Goal: Information Seeking & Learning: Learn about a topic

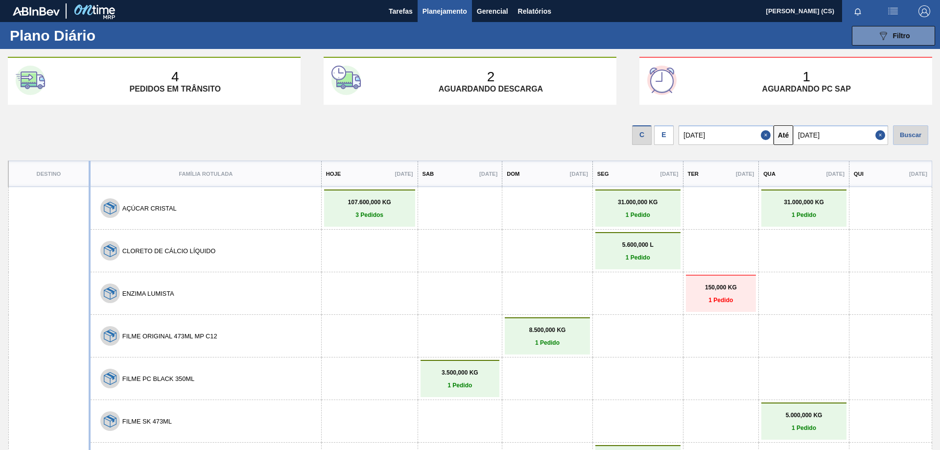
click at [440, 8] on span "Planejamento" at bounding box center [445, 11] width 45 height 12
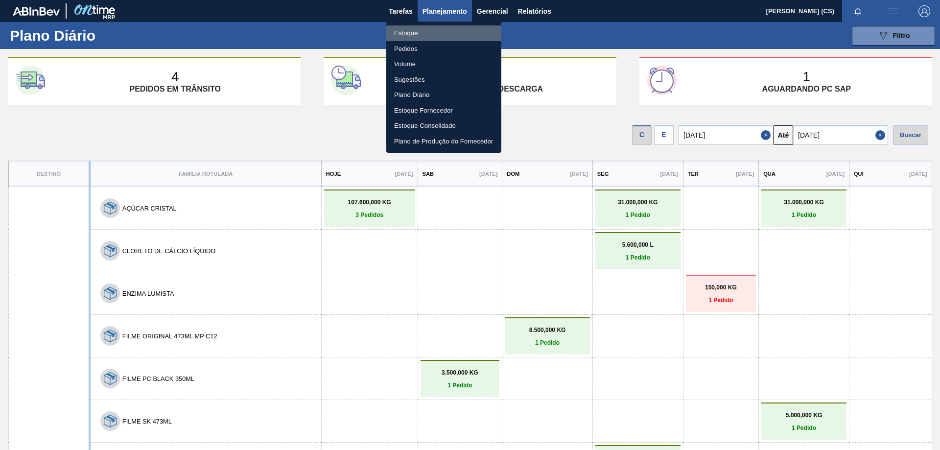
click at [421, 33] on li "Estoque" at bounding box center [443, 33] width 115 height 16
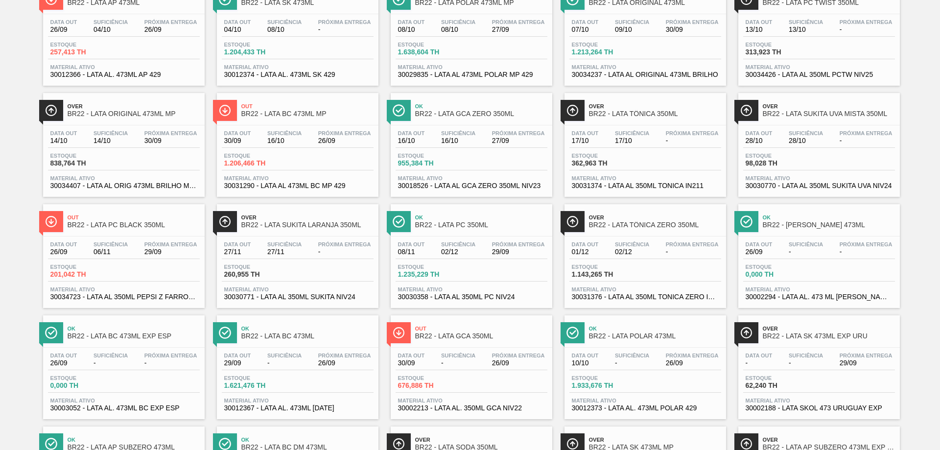
scroll to position [147, 0]
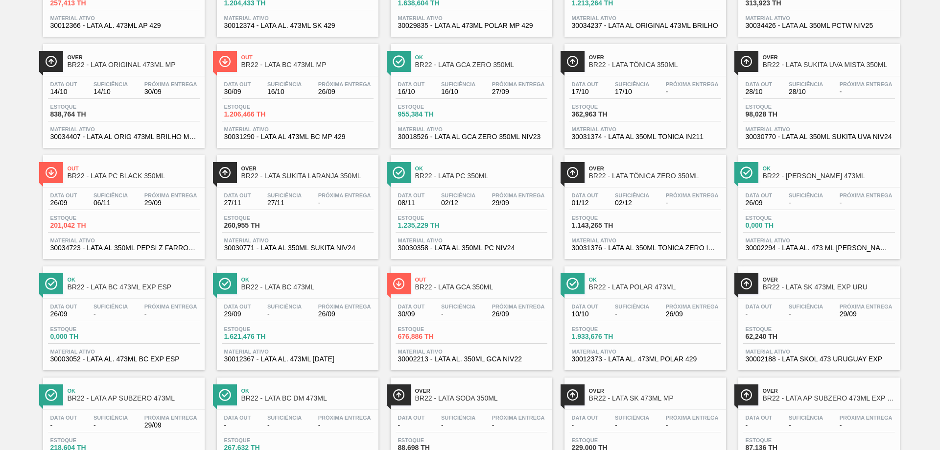
click at [619, 288] on span "BR22 - LATA POLAR 473ML" at bounding box center [655, 287] width 132 height 7
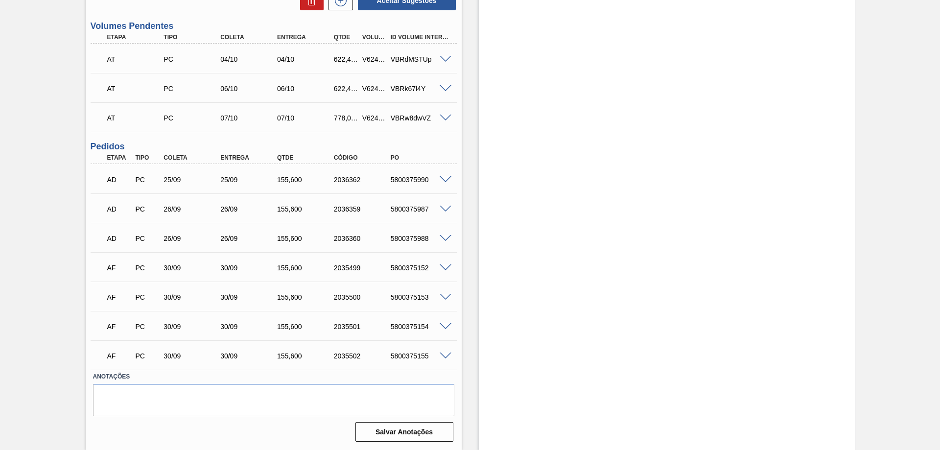
scroll to position [171, 0]
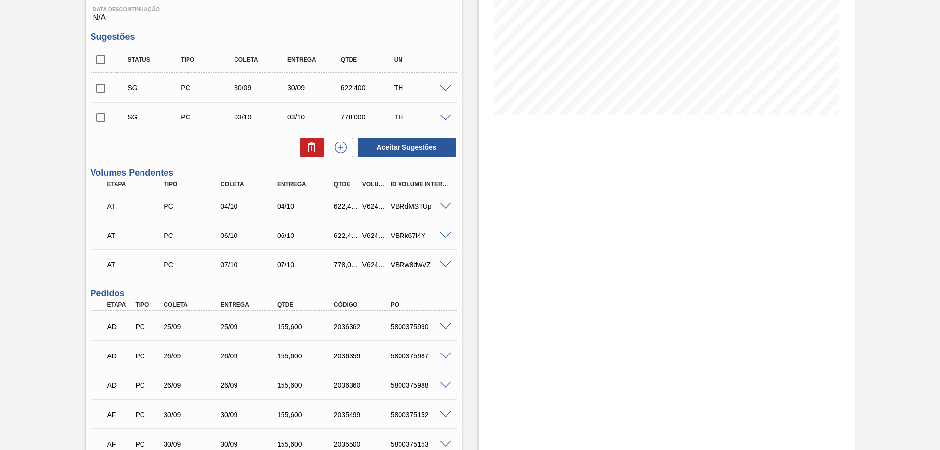
click at [445, 206] on span at bounding box center [446, 206] width 12 height 7
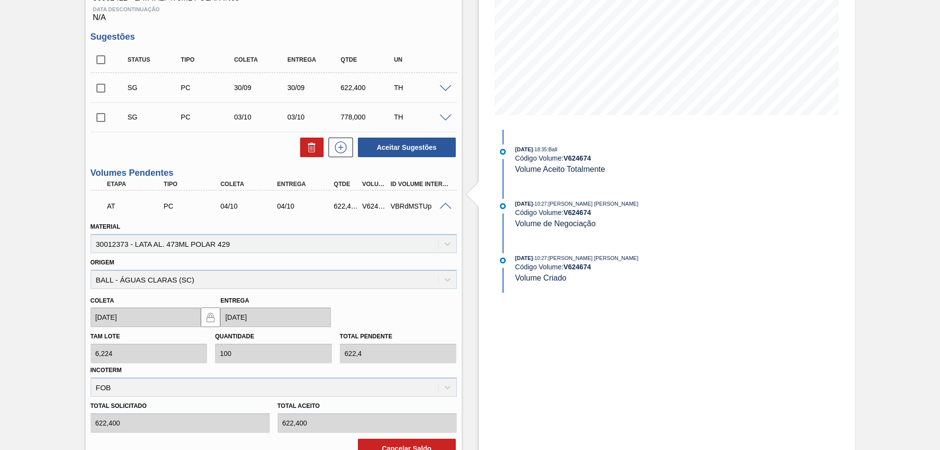
click at [450, 204] on div at bounding box center [447, 205] width 20 height 7
click at [444, 208] on span at bounding box center [446, 206] width 12 height 7
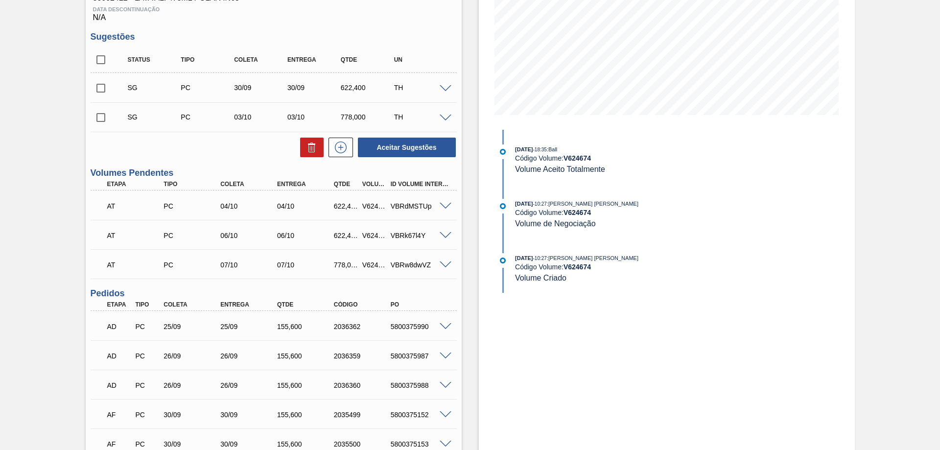
click at [442, 232] on span at bounding box center [446, 235] width 12 height 7
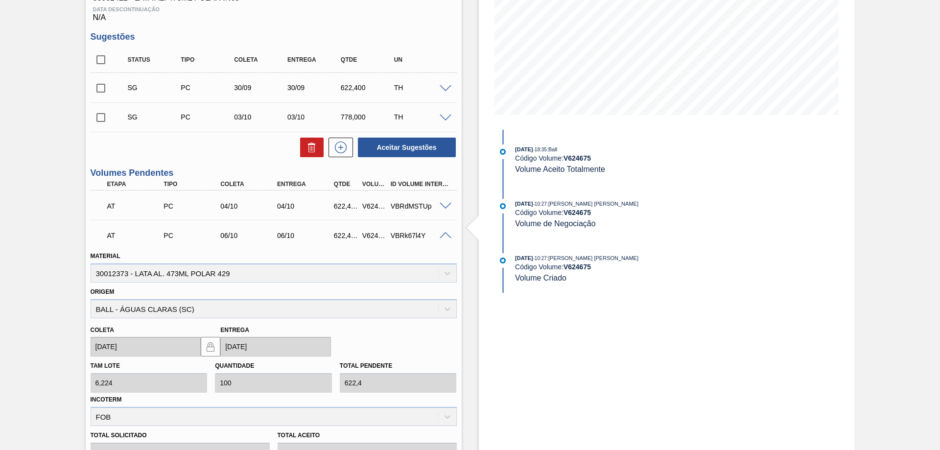
click at [445, 235] on span at bounding box center [446, 235] width 12 height 7
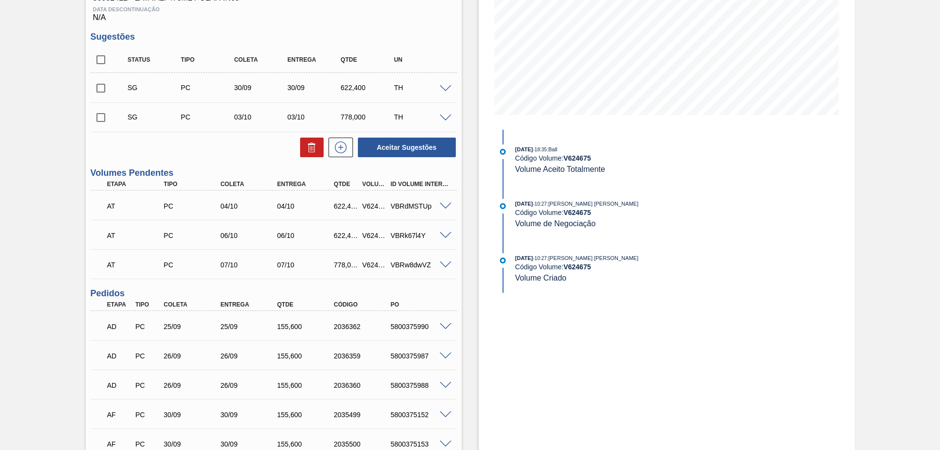
click at [444, 266] on span at bounding box center [446, 264] width 12 height 7
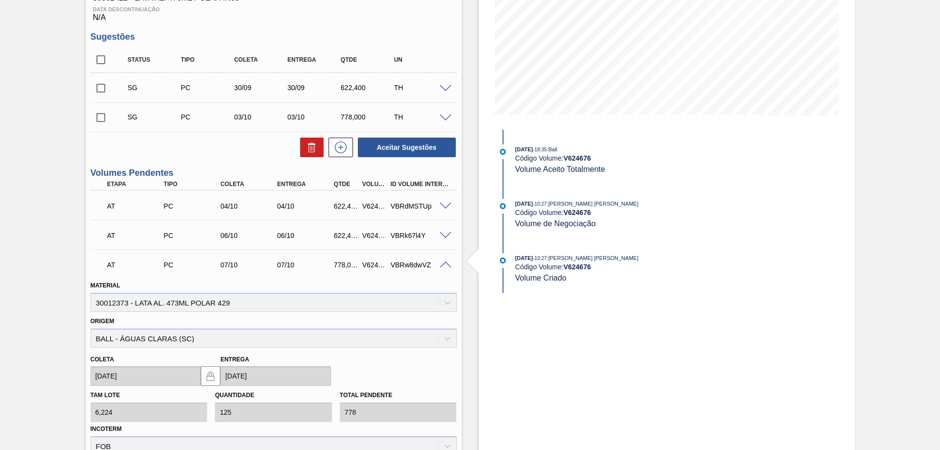
click at [444, 266] on span at bounding box center [446, 264] width 12 height 7
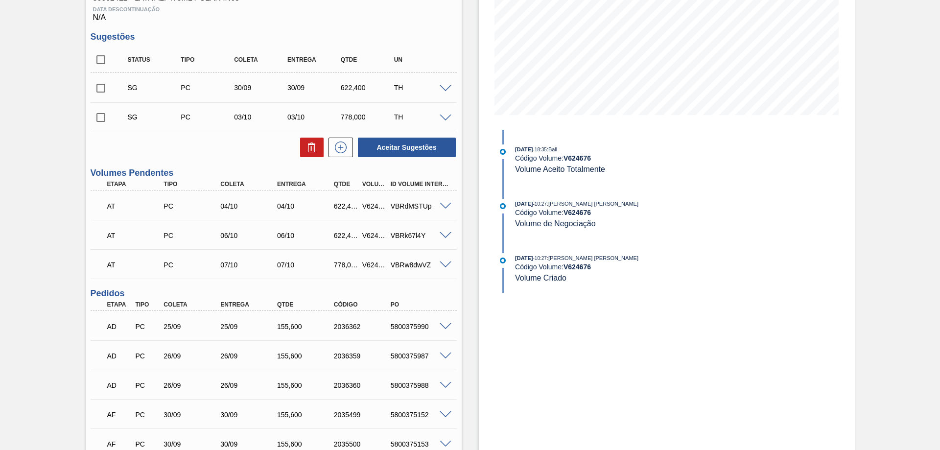
scroll to position [0, 0]
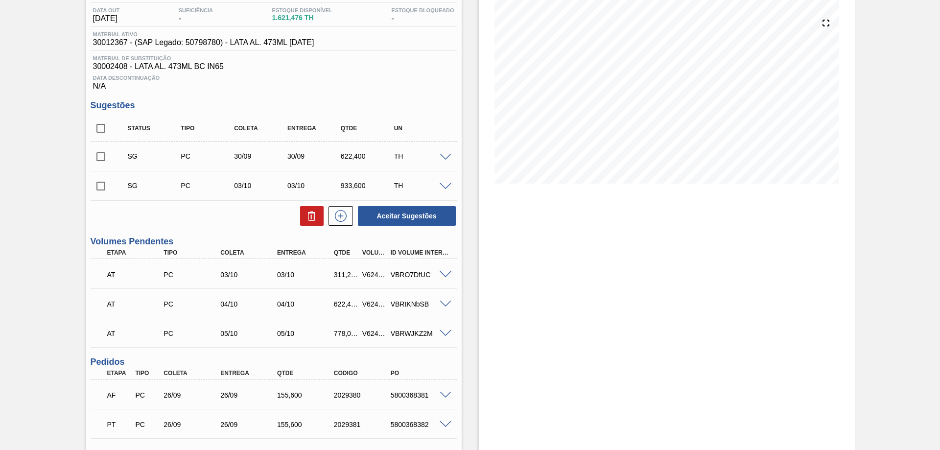
scroll to position [152, 0]
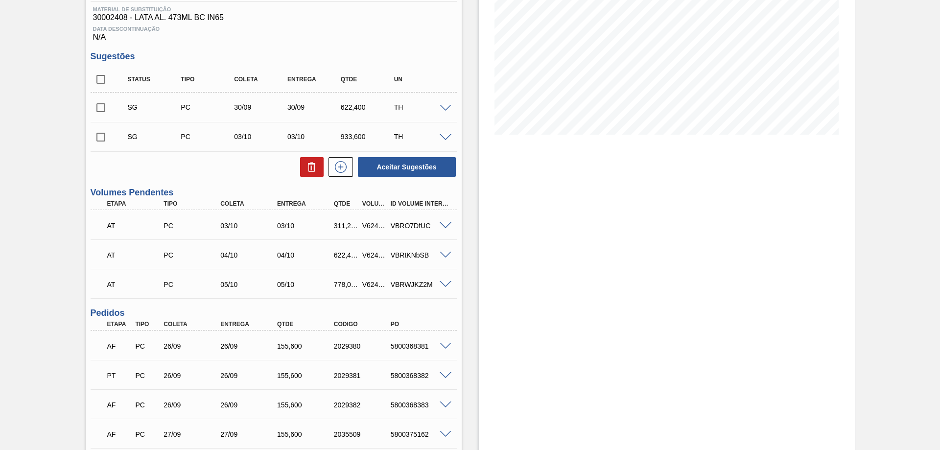
click at [444, 228] on span at bounding box center [446, 225] width 12 height 7
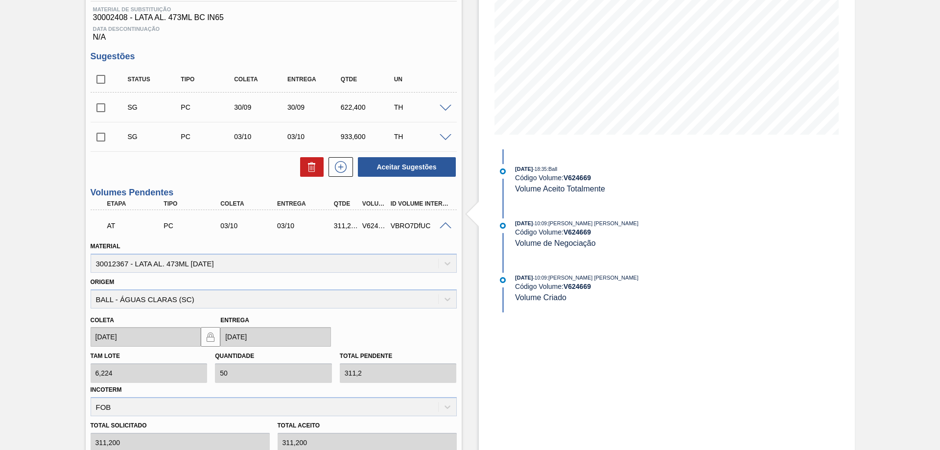
click at [447, 223] on span at bounding box center [446, 225] width 12 height 7
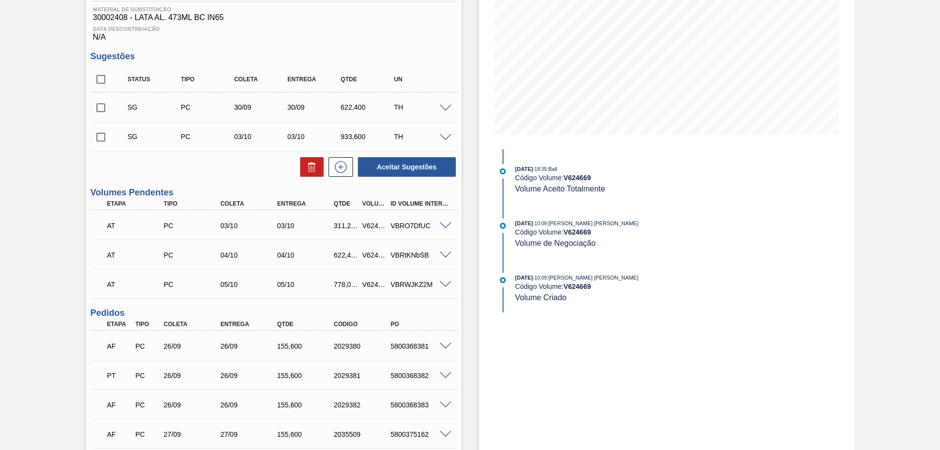
click at [444, 255] on span at bounding box center [446, 255] width 12 height 7
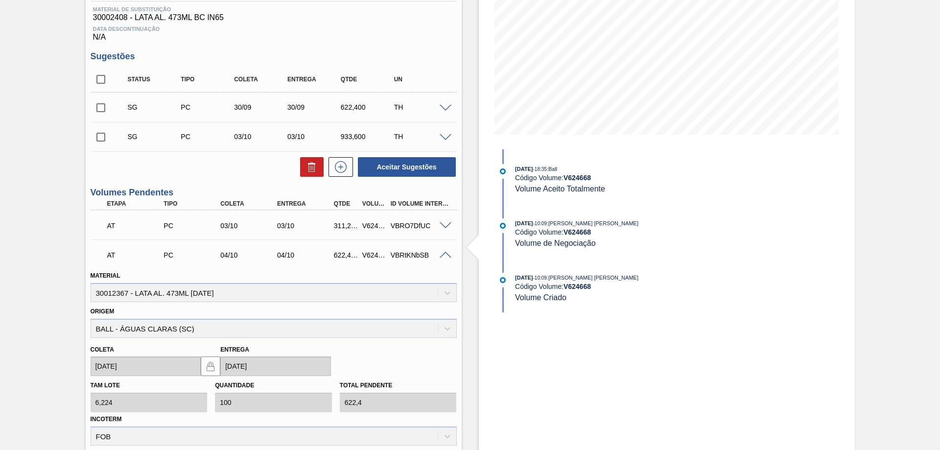
click at [444, 255] on span at bounding box center [446, 255] width 12 height 7
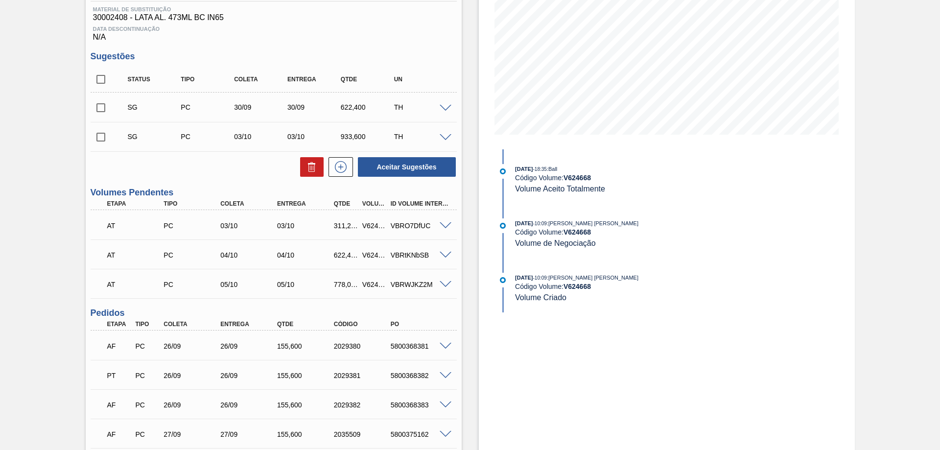
click at [444, 284] on span at bounding box center [446, 284] width 12 height 7
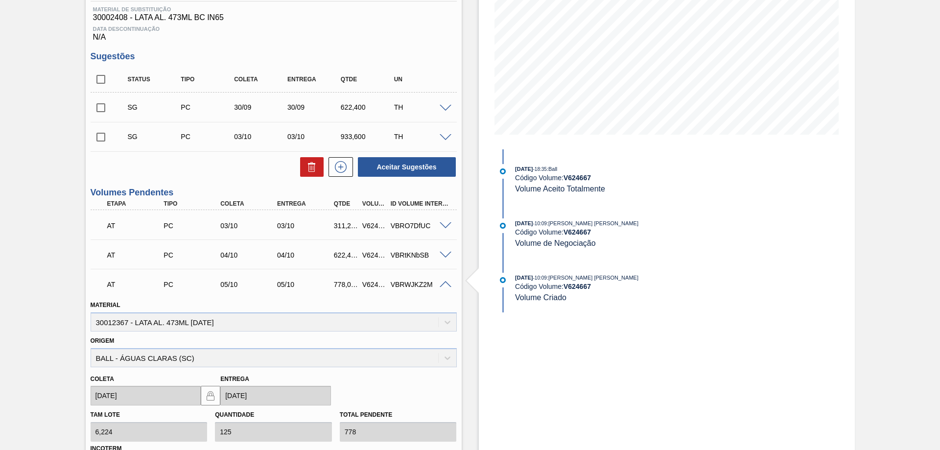
scroll to position [201, 0]
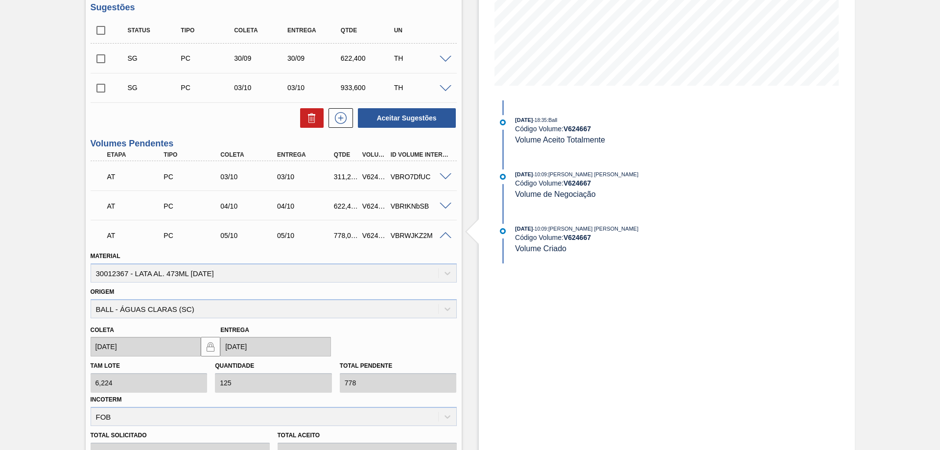
click at [445, 234] on span at bounding box center [446, 235] width 12 height 7
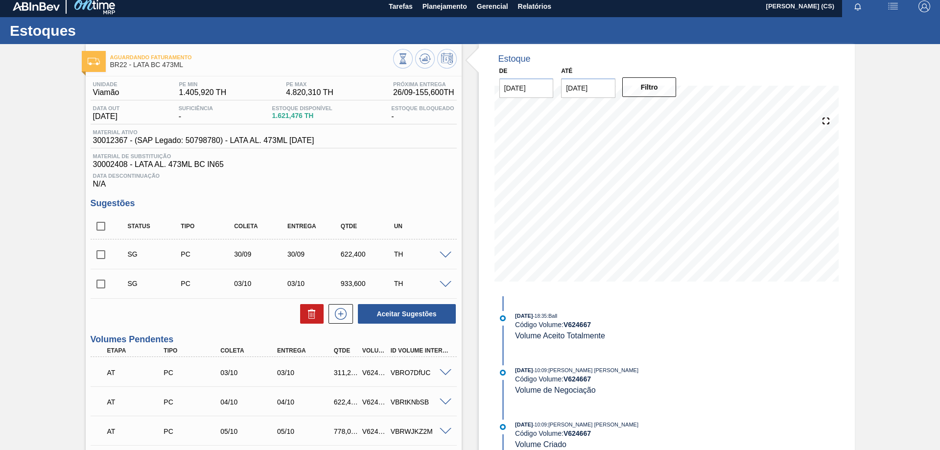
scroll to position [0, 0]
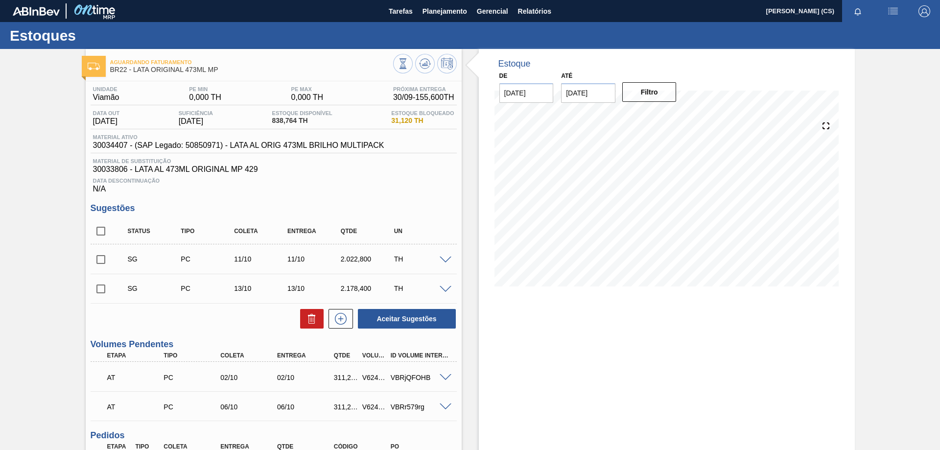
scroll to position [113, 0]
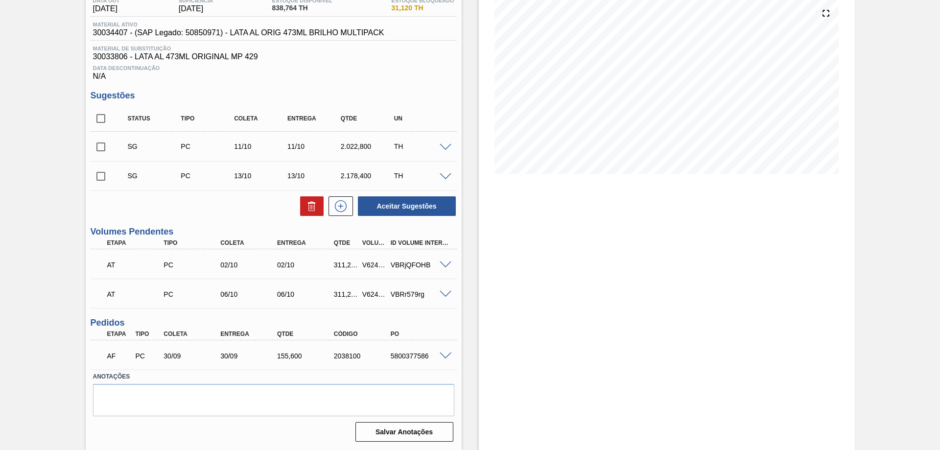
click at [446, 266] on span at bounding box center [446, 264] width 12 height 7
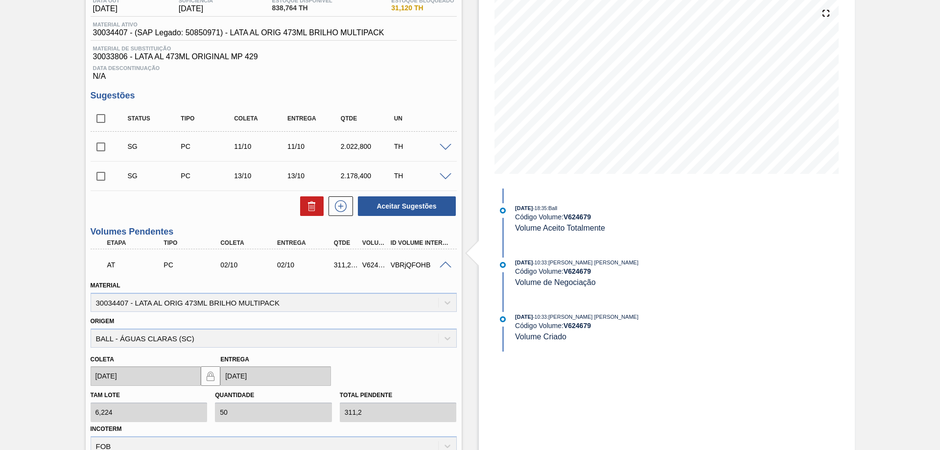
click at [443, 261] on span at bounding box center [446, 264] width 12 height 7
